Goal: Task Accomplishment & Management: Manage account settings

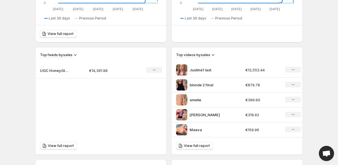
scroll to position [219, 0]
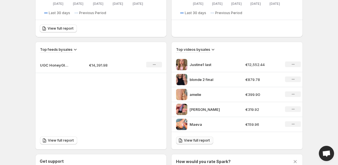
click at [203, 143] on link "View full report" at bounding box center [194, 140] width 37 height 8
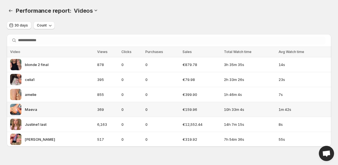
click at [18, 109] on img at bounding box center [15, 109] width 11 height 11
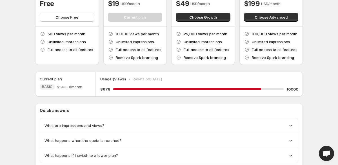
scroll to position [53, 0]
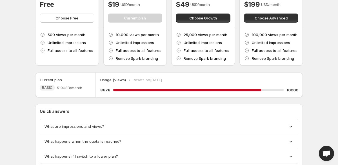
click at [57, 141] on span "What happens when the quota is reached?" at bounding box center [82, 141] width 77 height 6
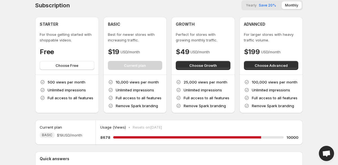
scroll to position [5, 0]
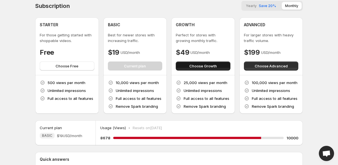
click at [202, 66] on span "Choose Growth" at bounding box center [203, 66] width 28 height 6
